Goal: Task Accomplishment & Management: Manage account settings

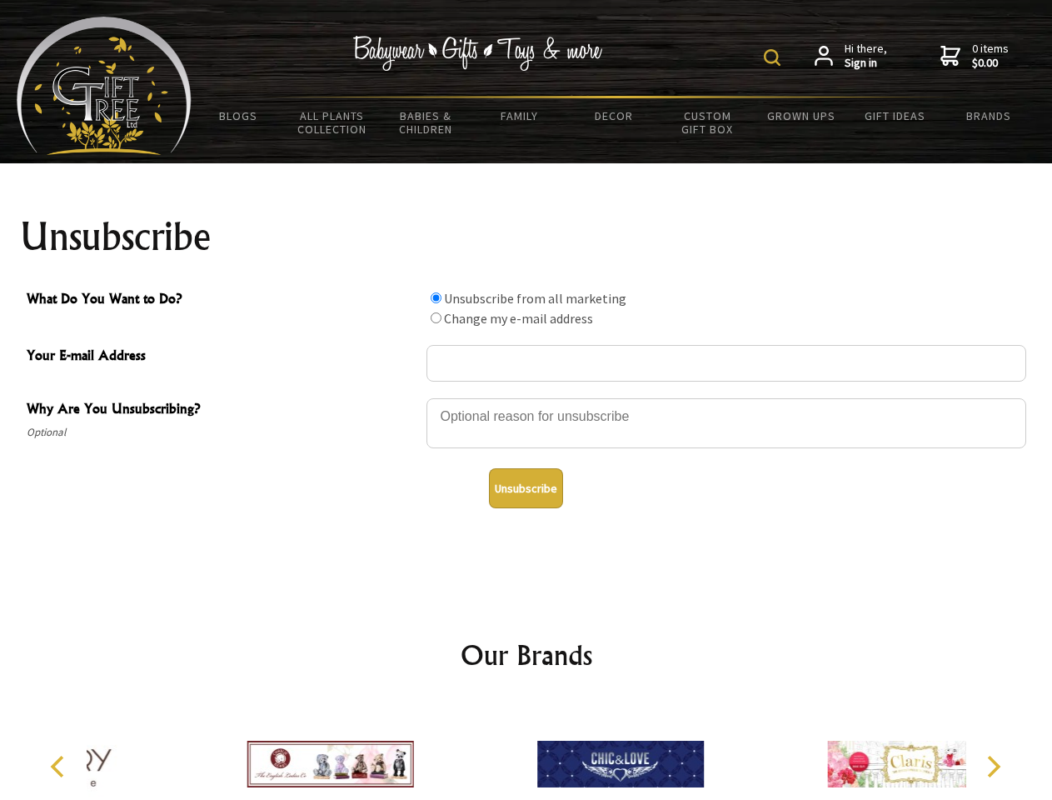
click at [775, 57] on img at bounding box center [772, 57] width 17 height 17
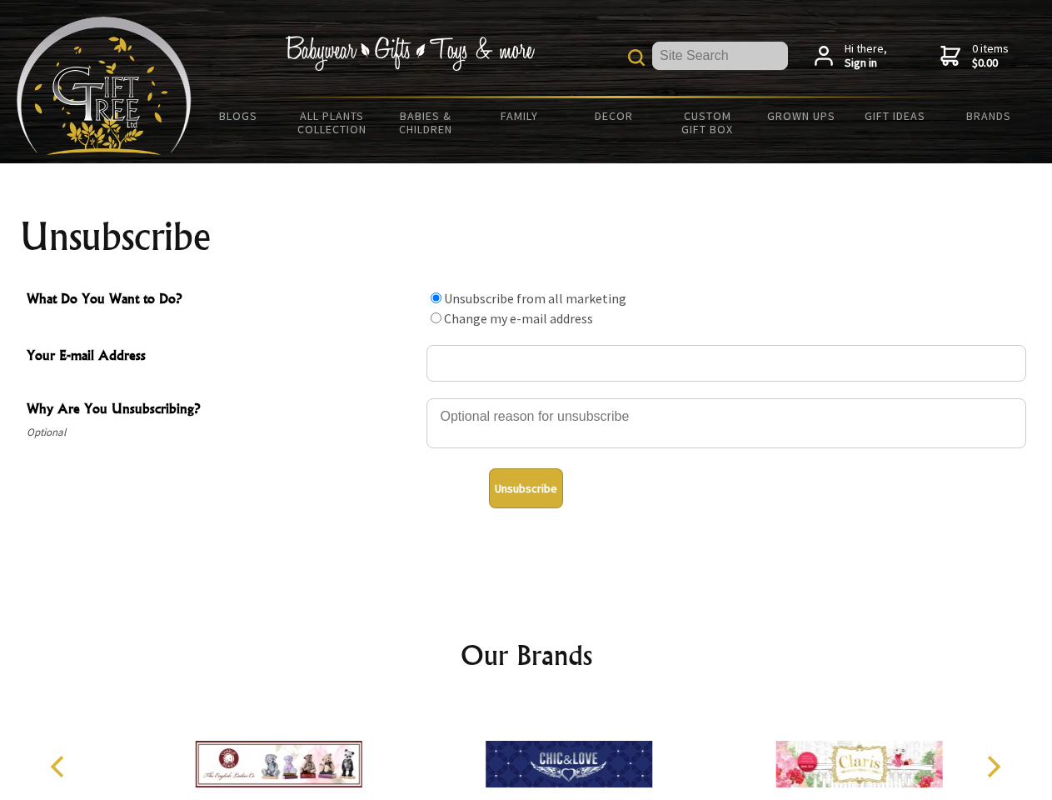
click at [527, 397] on div at bounding box center [727, 426] width 600 height 58
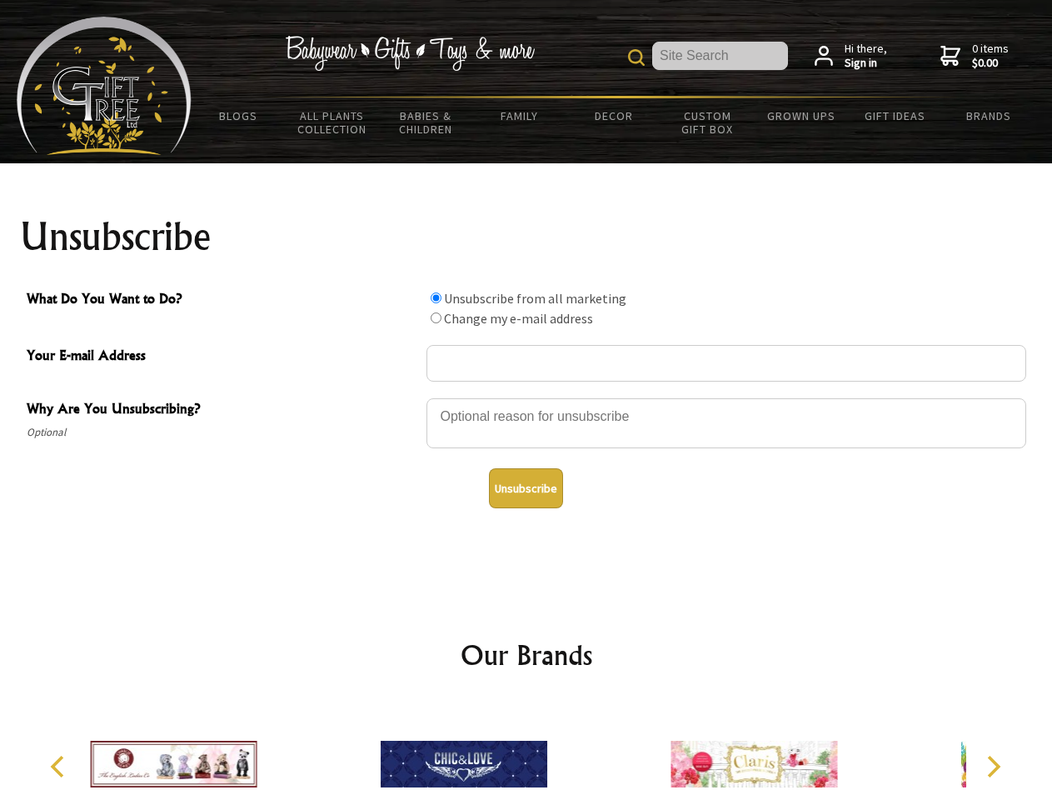
click at [436, 297] on input "What Do You Want to Do?" at bounding box center [436, 297] width 11 height 11
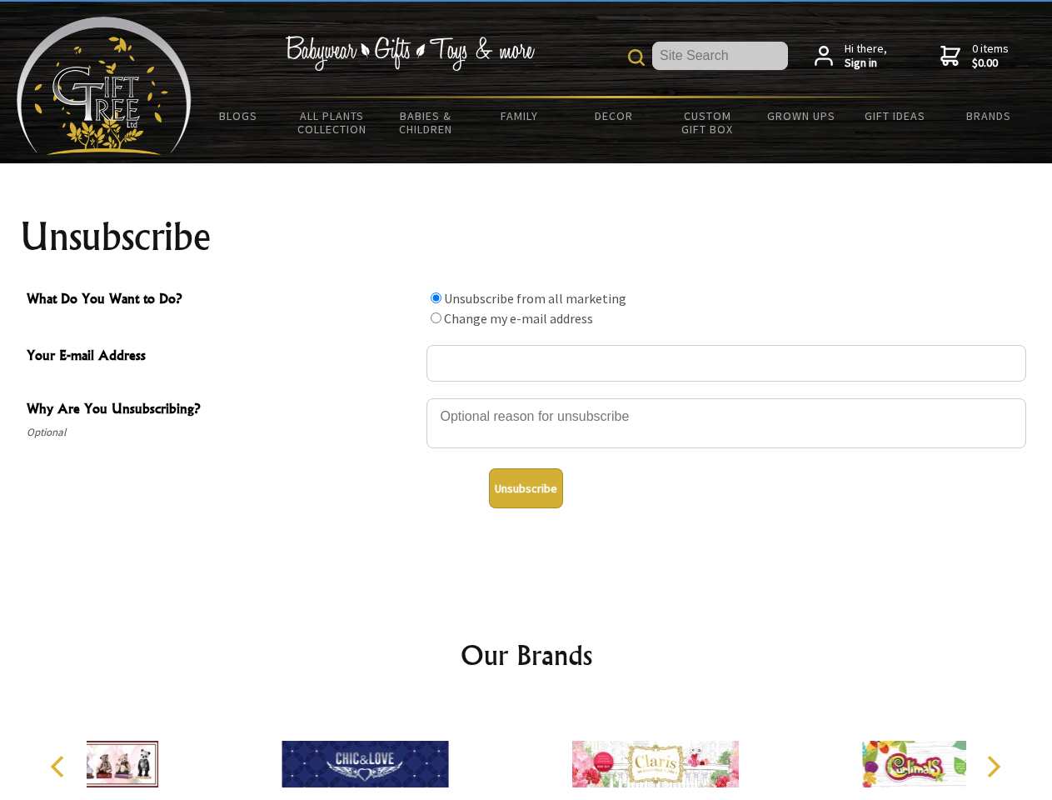
click at [436, 317] on input "What Do You Want to Do?" at bounding box center [436, 317] width 11 height 11
radio input "true"
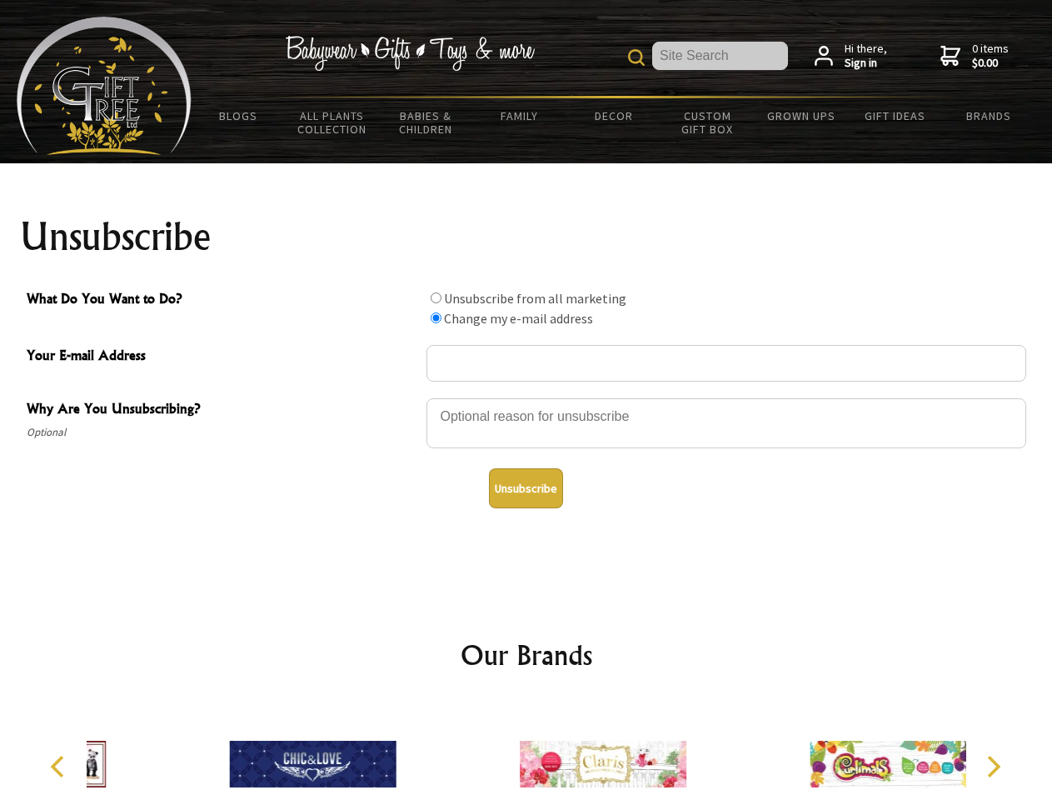
click at [526, 488] on button "Unsubscribe" at bounding box center [526, 488] width 74 height 40
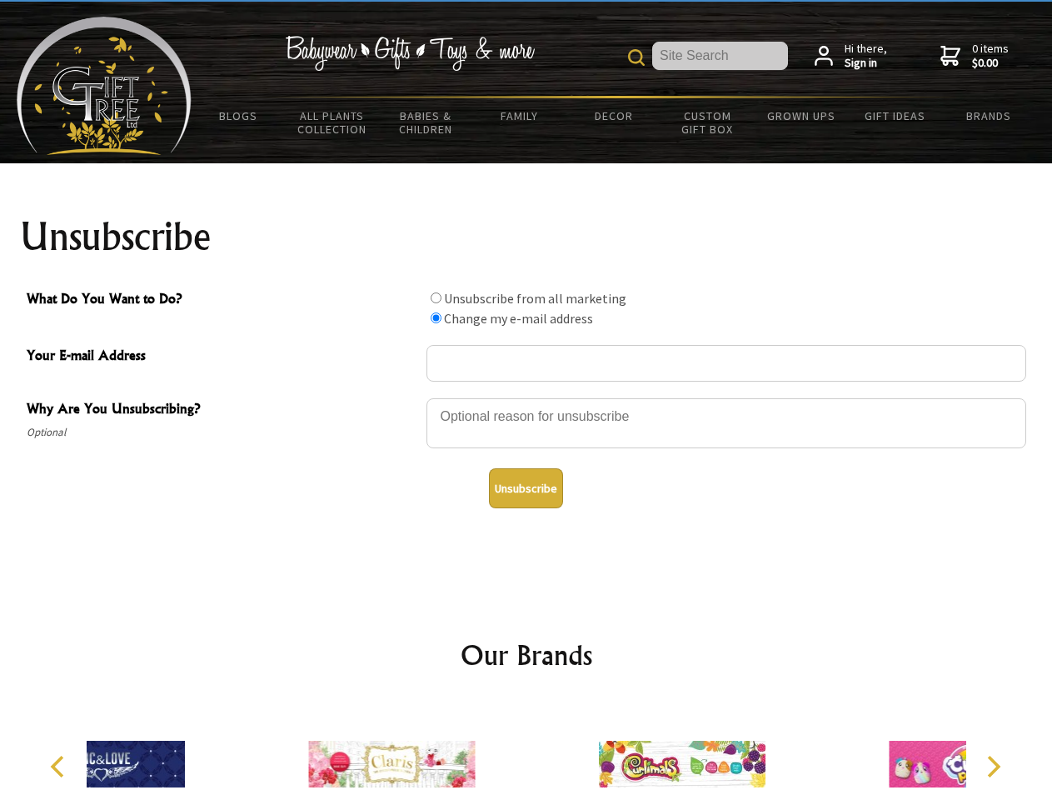
click at [527, 751] on div at bounding box center [392, 767] width 290 height 130
click at [60, 767] on icon "Previous" at bounding box center [59, 767] width 22 height 22
click at [993, 767] on icon "Next" at bounding box center [993, 767] width 22 height 22
